Goal: Find specific page/section: Find specific page/section

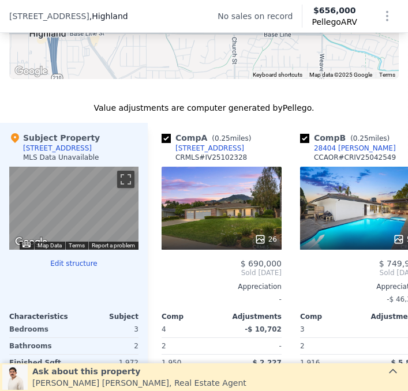
scroll to position [1122, 0]
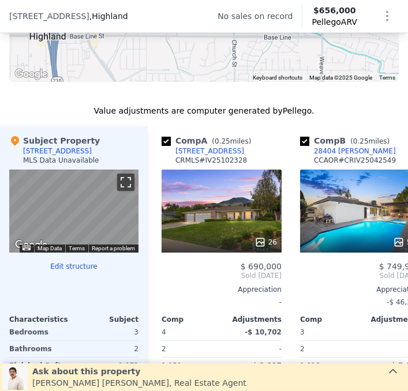
click at [117, 178] on button "Toggle fullscreen view" at bounding box center [125, 182] width 17 height 17
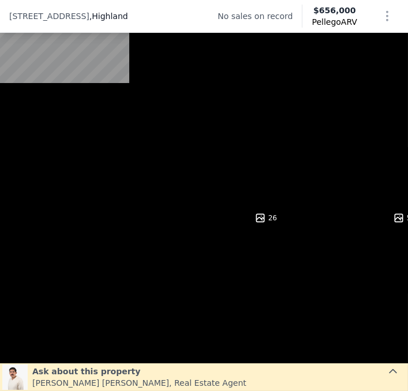
scroll to position [1148, 0]
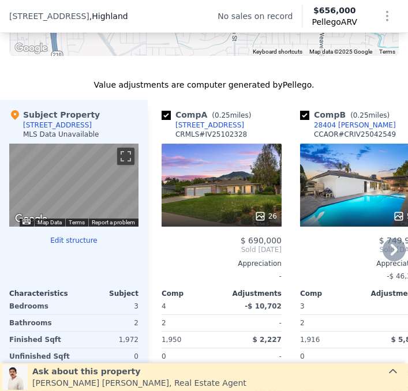
click at [353, 302] on div "3" at bounding box center [329, 306] width 58 height 16
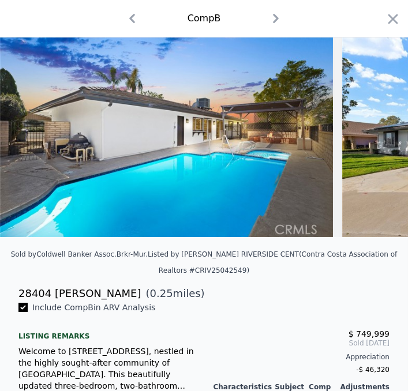
scroll to position [63, 0]
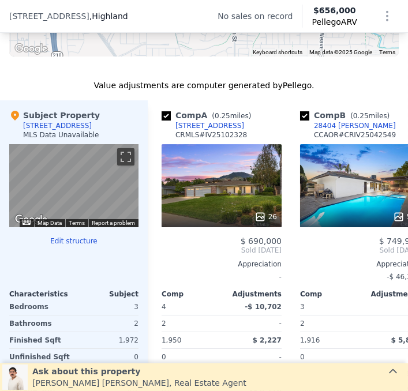
scroll to position [1147, 0]
